Goal: Task Accomplishment & Management: Use online tool/utility

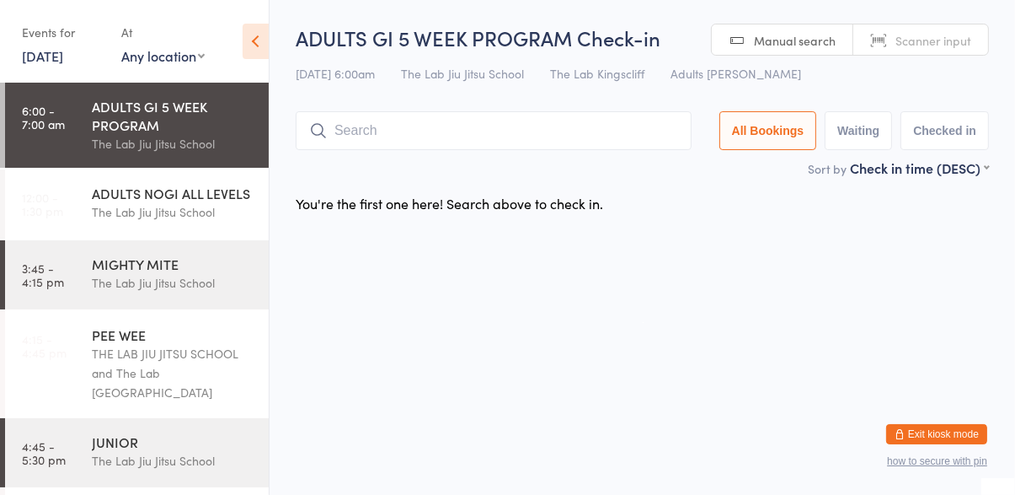
click at [357, 138] on input "search" at bounding box center [494, 130] width 396 height 39
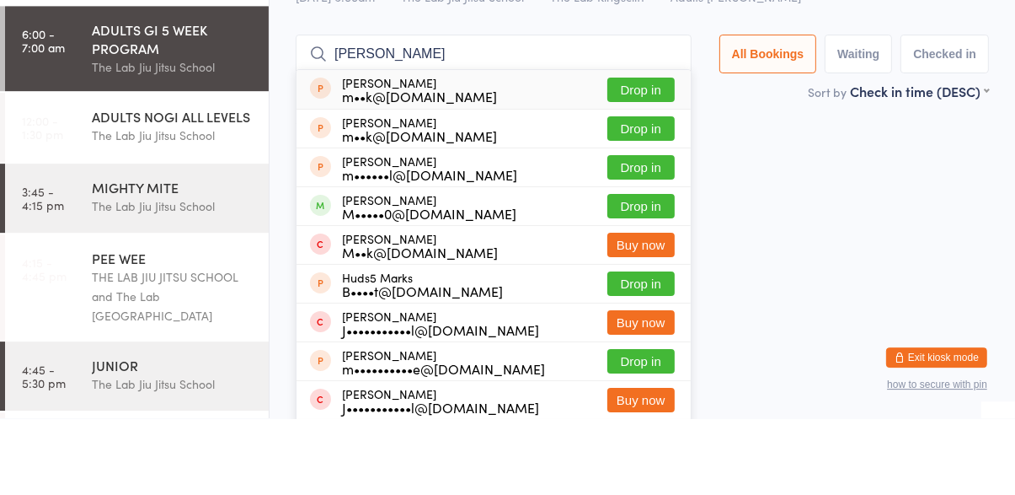
type input "[PERSON_NAME]"
click at [661, 284] on button "Drop in" at bounding box center [640, 282] width 67 height 24
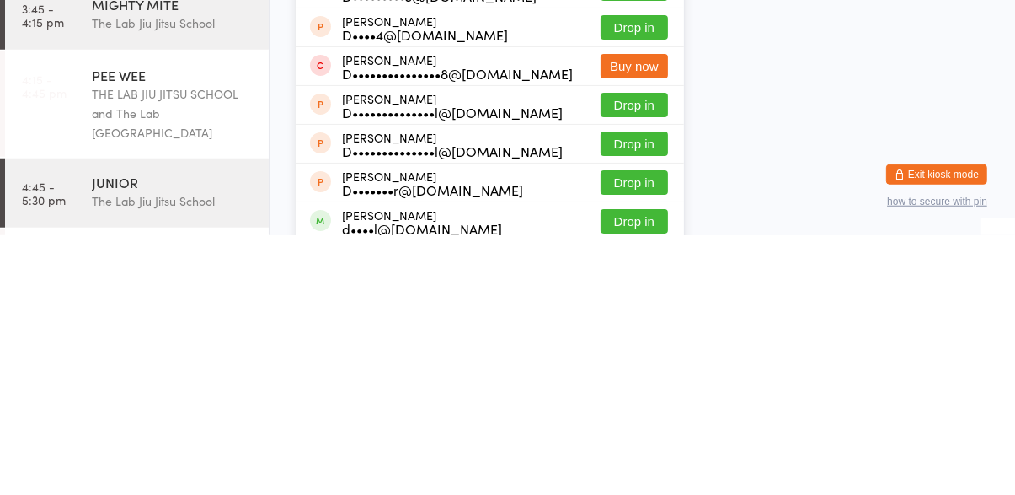
scroll to position [155, 0]
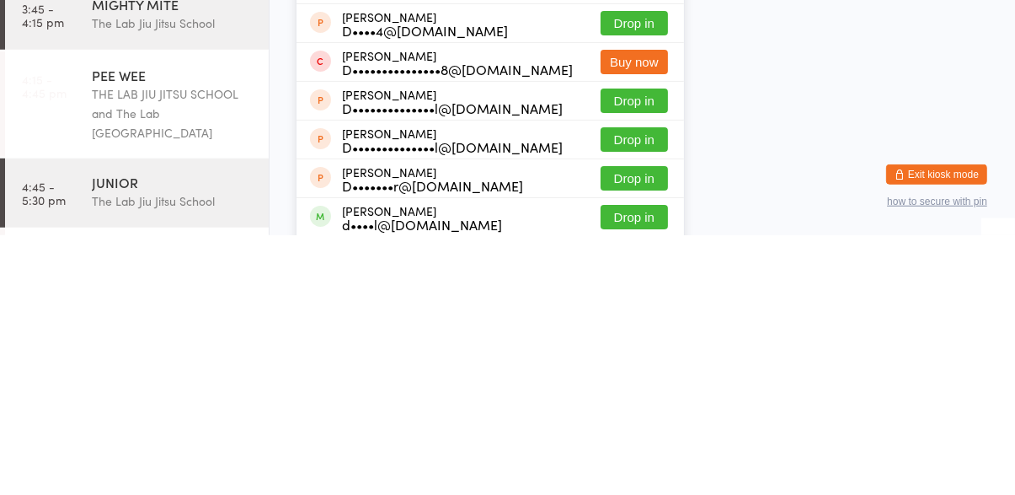
type input "[PERSON_NAME]"
click at [649, 481] on button "Drop in" at bounding box center [634, 476] width 67 height 24
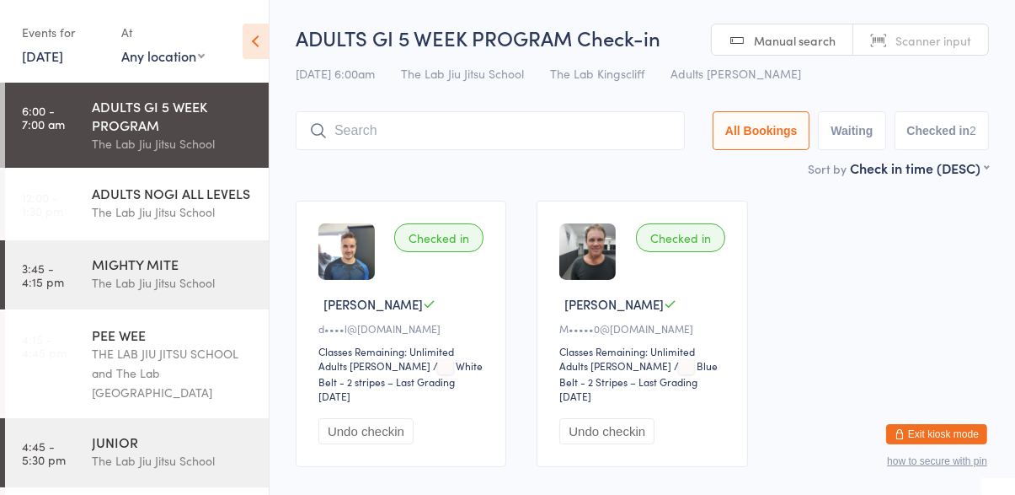
click at [584, 137] on input "search" at bounding box center [490, 130] width 389 height 39
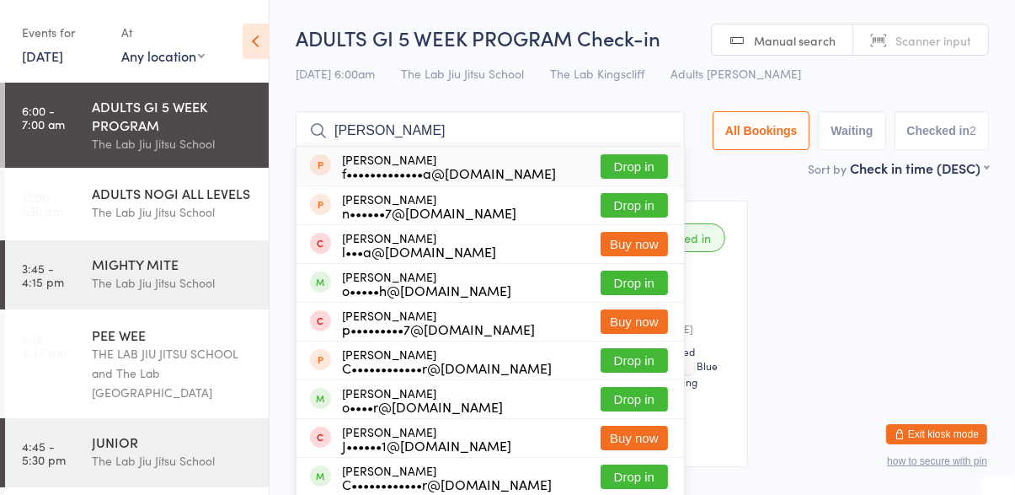
type input "[PERSON_NAME]"
click at [640, 288] on button "Drop in" at bounding box center [634, 282] width 67 height 24
